Goal: Information Seeking & Learning: Check status

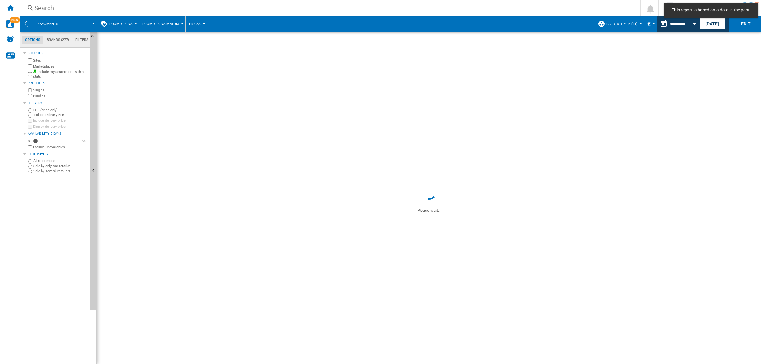
click at [58, 5] on div "Search" at bounding box center [328, 7] width 589 height 9
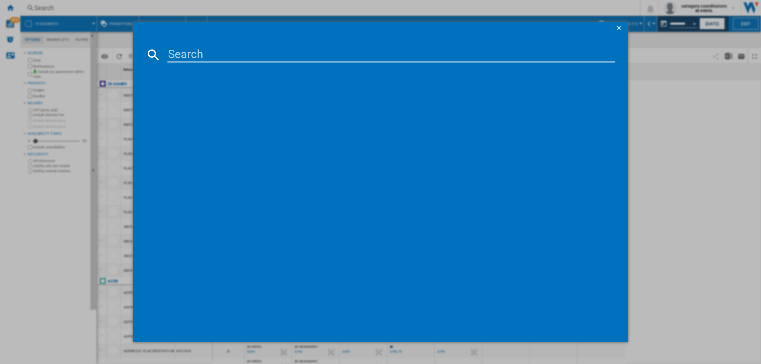
click at [210, 57] on input at bounding box center [391, 54] width 448 height 15
type input "11005455"
click at [190, 96] on div "SAMSUNG RB38C607AB1EF INOX" at bounding box center [384, 96] width 441 height 6
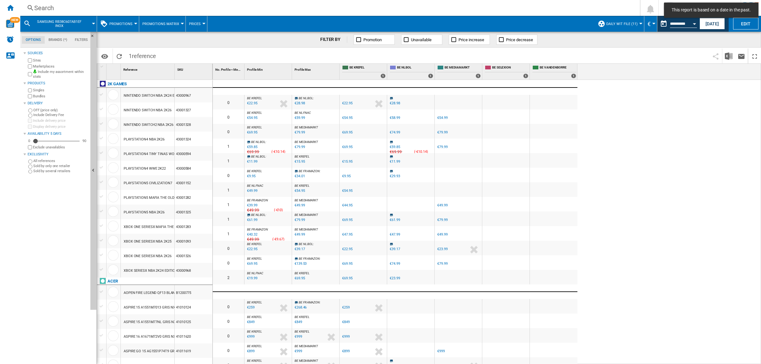
click at [134, 24] on button "Promotions" at bounding box center [122, 24] width 26 height 16
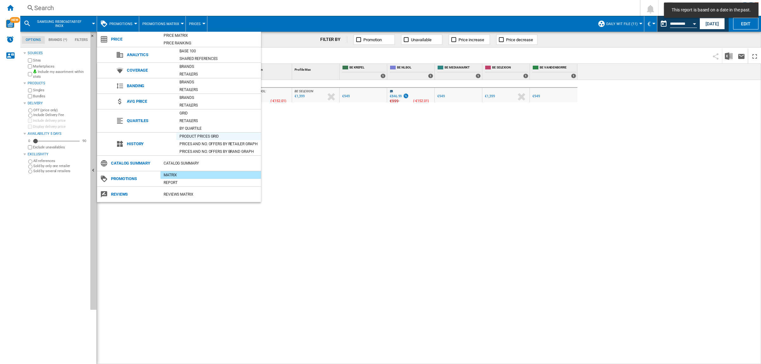
click at [197, 137] on div "Product prices grid" at bounding box center [218, 136] width 85 height 6
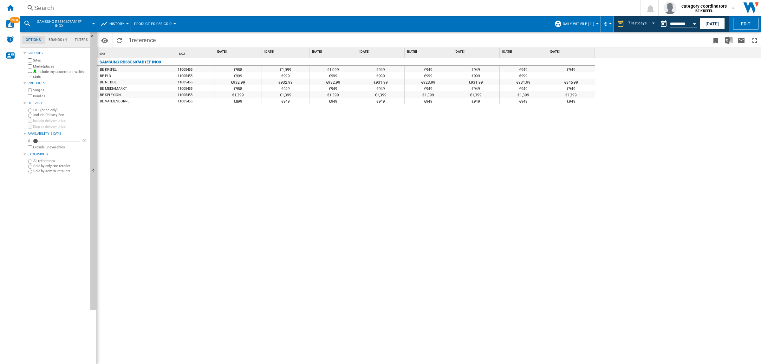
click at [58, 7] on div "Search" at bounding box center [328, 7] width 589 height 9
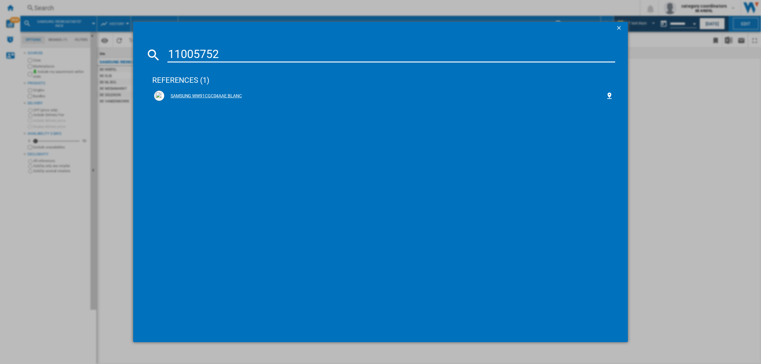
type input "11005752"
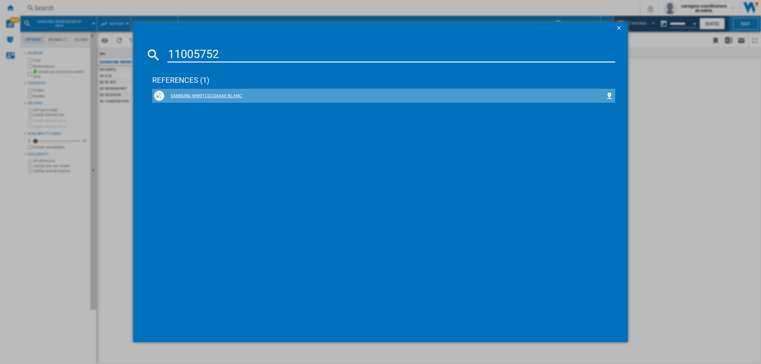
click at [213, 93] on div "SAMSUNG WW91CGC04AAE BLANC" at bounding box center [384, 96] width 441 height 6
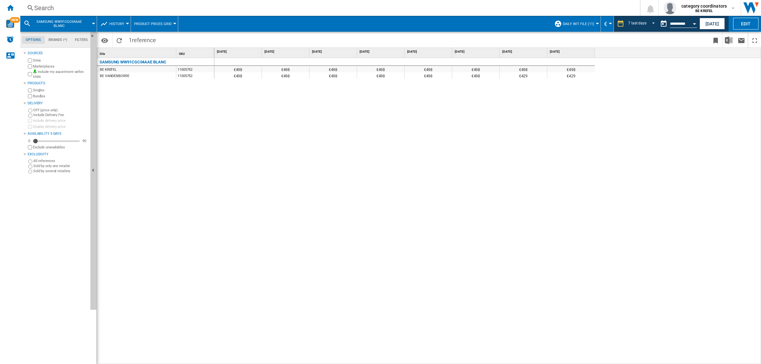
click at [67, 7] on div "Search" at bounding box center [328, 7] width 589 height 9
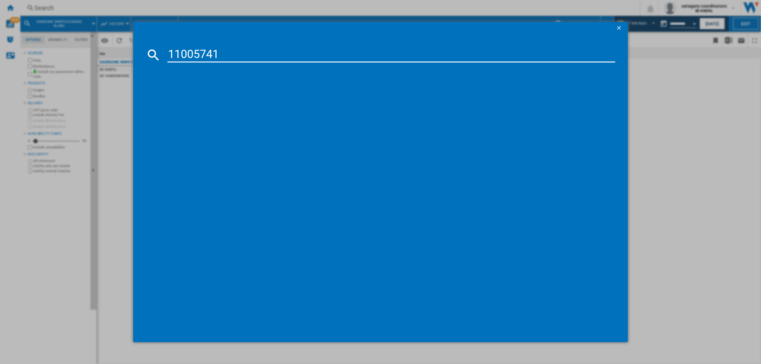
type input "11005741"
click at [216, 96] on div "SAMSUNG RF24BB620EB1EF NOIR" at bounding box center [384, 96] width 441 height 6
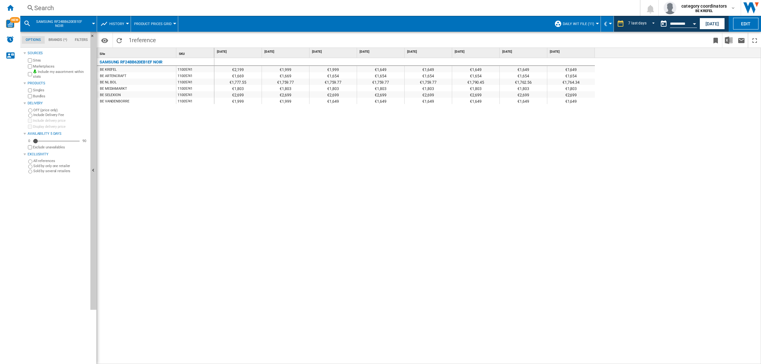
click at [125, 63] on div "SAMSUNG RF24BB620EB1EF NOIR" at bounding box center [131, 62] width 63 height 8
drag, startPoint x: 121, startPoint y: 62, endPoint x: 142, endPoint y: 62, distance: 21.6
click at [142, 62] on div "SAMSUNG RF24BB620EB1EF NOIR" at bounding box center [131, 62] width 63 height 8
click at [51, 8] on div "Search" at bounding box center [328, 7] width 589 height 9
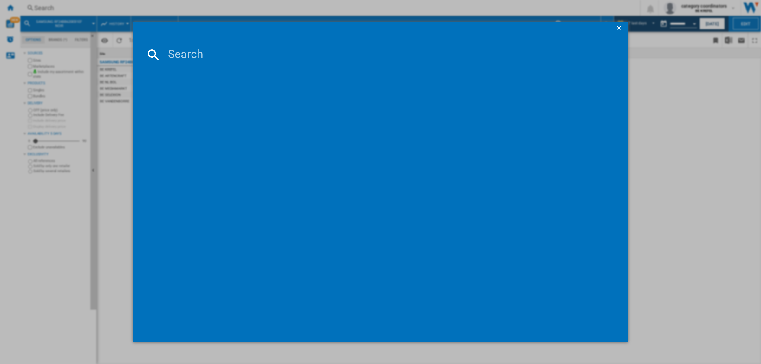
click at [197, 58] on input at bounding box center [391, 54] width 448 height 15
type input "11006305"
click at [213, 96] on div "SAMSUNG RS70F66KCFEF NOIR INOX" at bounding box center [384, 96] width 441 height 6
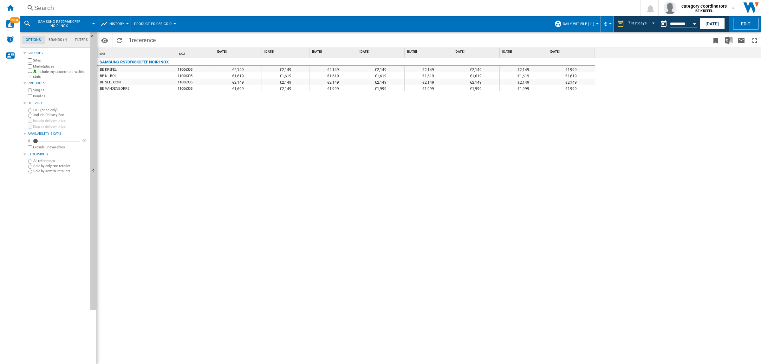
click at [49, 8] on div "Search" at bounding box center [328, 7] width 589 height 9
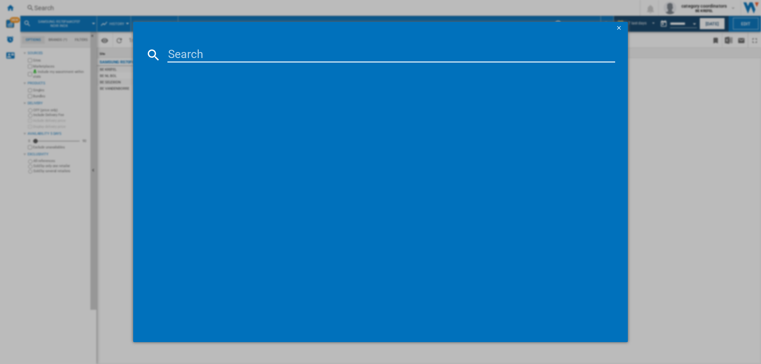
click at [200, 57] on input at bounding box center [391, 54] width 448 height 15
type input "11005854"
click at [226, 90] on div "SAMSUNG AI ECOBUBBLE WW11DB7B94GBU3 NOIR" at bounding box center [383, 96] width 463 height 14
click at [238, 96] on div "SAMSUNG AI ECOBUBBLE WW11DB7B94GBU3 NOIR" at bounding box center [384, 96] width 441 height 6
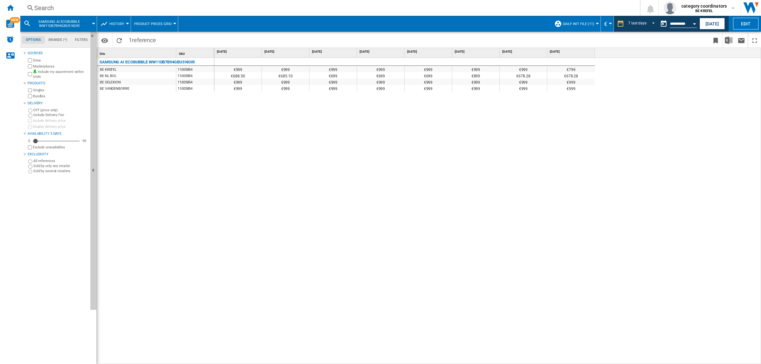
click at [58, 5] on div "Search" at bounding box center [328, 7] width 589 height 9
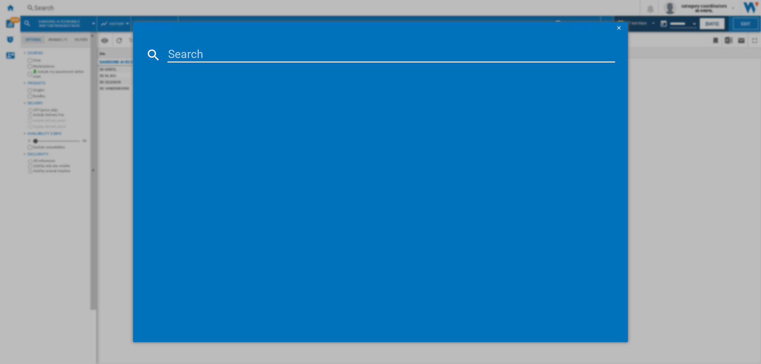
click at [199, 50] on input at bounding box center [391, 54] width 448 height 15
type input "11006000"
click at [245, 95] on div "SAMSUNG SERIE 7000 WD11DB7B85GWU3 BLANC" at bounding box center [384, 96] width 441 height 6
